Goal: Task Accomplishment & Management: Use online tool/utility

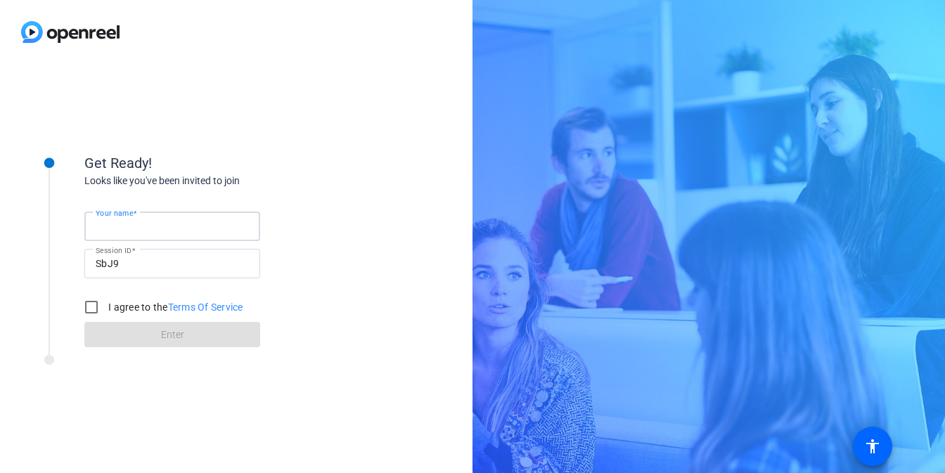
click at [193, 226] on input "Your name" at bounding box center [172, 226] width 153 height 17
type input "fds"
click at [101, 319] on input "I agree to the Terms Of Service" at bounding box center [91, 307] width 28 height 28
checkbox input "true"
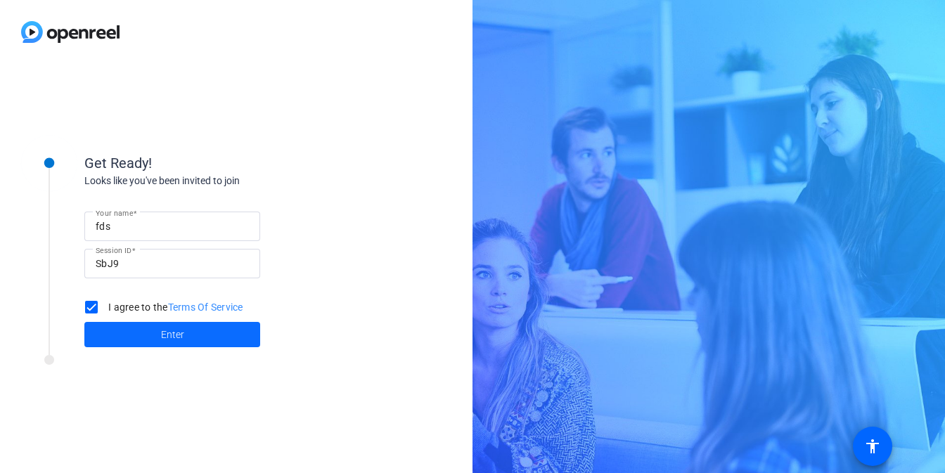
click at [117, 326] on span at bounding box center [172, 335] width 176 height 34
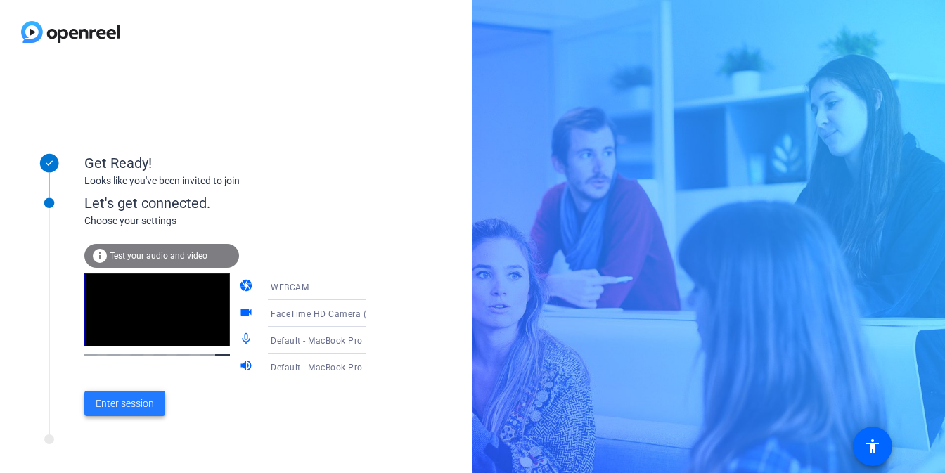
click at [138, 403] on span "Enter session" at bounding box center [125, 404] width 58 height 15
